Goal: Use online tool/utility: Utilize a website feature to perform a specific function

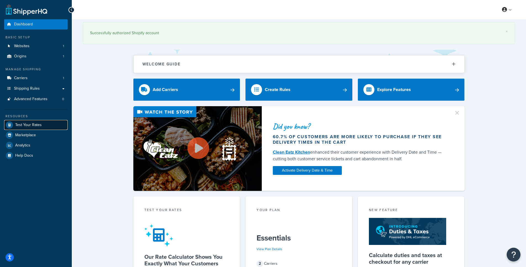
click at [26, 124] on span "Test Your Rates" at bounding box center [28, 125] width 27 height 5
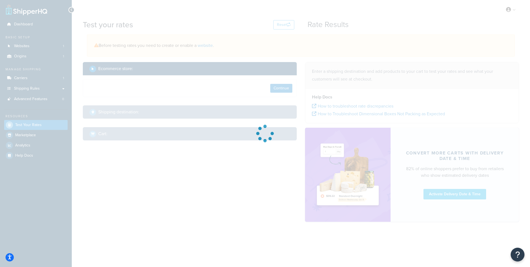
select select "TX"
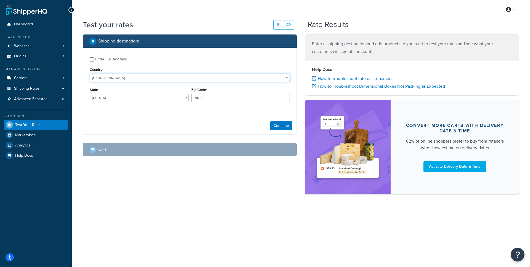
click at [154, 77] on select "United States United Kingdom Afghanistan Åland Islands Albania Algeria American…" at bounding box center [190, 78] width 200 height 8
select select "AU"
click at [90, 74] on select "United States United Kingdom Afghanistan Åland Islands Albania Algeria American…" at bounding box center [190, 78] width 200 height 8
click at [133, 98] on select "Australian Capital Territory New South Wales Northern Territory Queensland Sout…" at bounding box center [139, 98] width 99 height 8
select select "VIC"
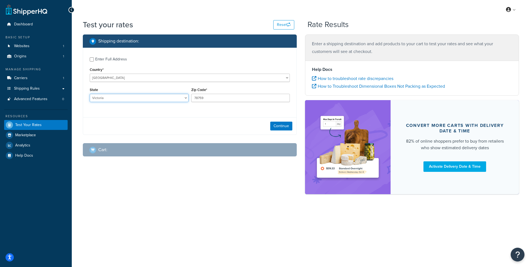
click at [90, 94] on select "Australian Capital Territory New South Wales Northern Territory Queensland Sout…" at bounding box center [139, 98] width 99 height 8
click at [235, 96] on input "78759" at bounding box center [240, 98] width 99 height 8
click at [235, 98] on input "78759" at bounding box center [240, 98] width 99 height 8
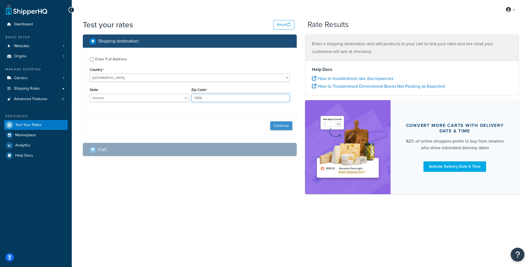
type input "3000"
click at [281, 125] on button "Continue" at bounding box center [281, 126] width 22 height 9
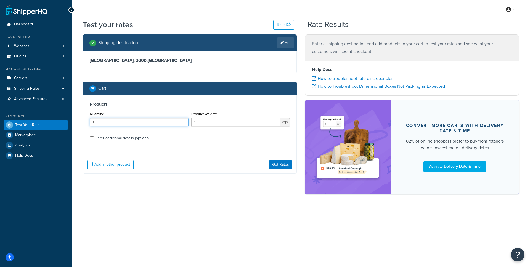
click at [158, 123] on input "1" at bounding box center [139, 122] width 99 height 8
type input "10"
click at [119, 138] on div "Enter additional details (optional)" at bounding box center [122, 139] width 55 height 8
click at [94, 138] on input "Enter additional details (optional)" at bounding box center [92, 138] width 4 height 4
checkbox input "true"
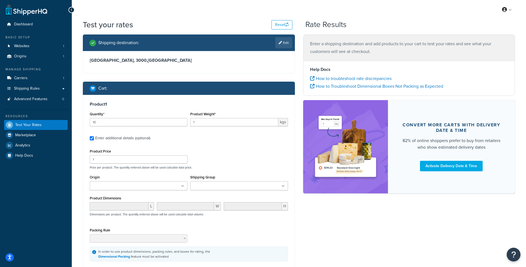
click at [235, 185] on ul at bounding box center [239, 185] width 98 height 9
type input "dinin"
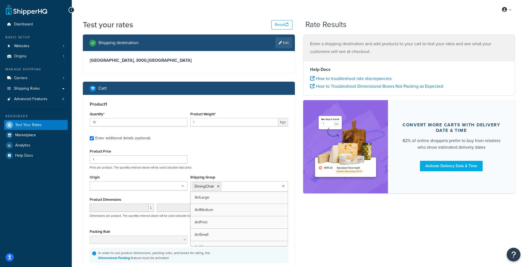
click at [333, 219] on div "Shipping destination : Edit Victoria, 3000 , Australia Cart : Product 1 Quantit…" at bounding box center [299, 168] width 441 height 266
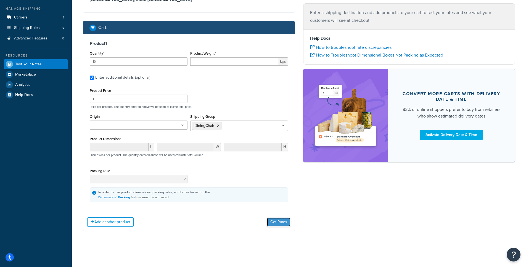
click at [276, 224] on button "Get Rates" at bounding box center [278, 222] width 23 height 9
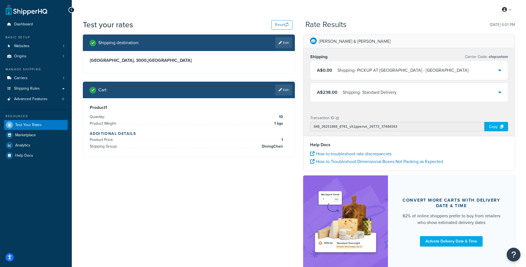
click at [456, 91] on div "A$238.00 Shipping - Standard Delivery" at bounding box center [409, 92] width 198 height 19
